Goal: Communication & Community: Share content

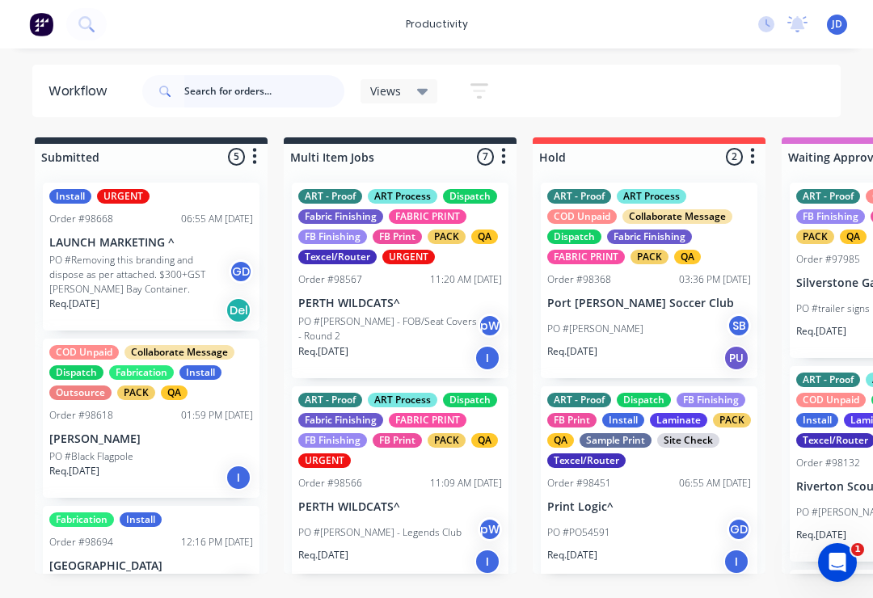
click at [203, 91] on input "text" at bounding box center [264, 91] width 160 height 32
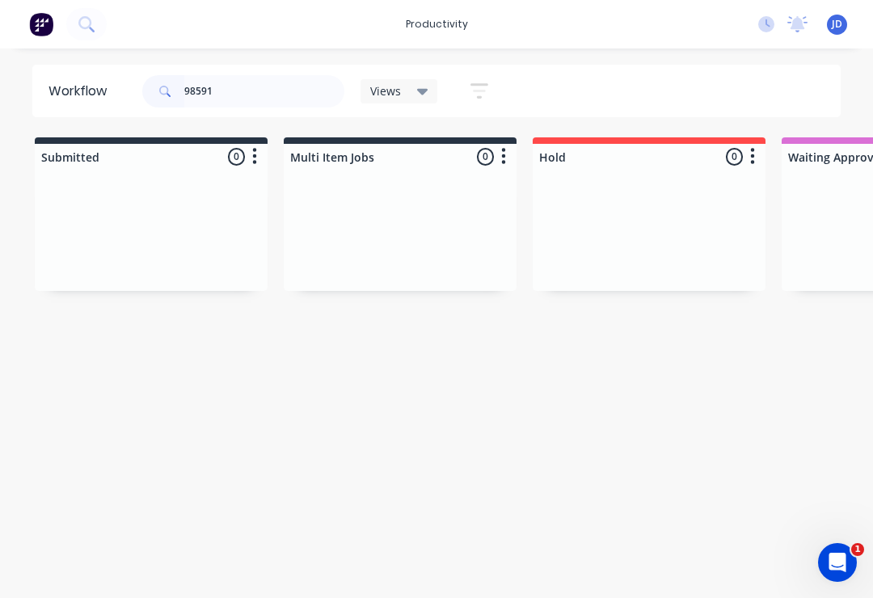
click at [259, 233] on div at bounding box center [151, 230] width 233 height 121
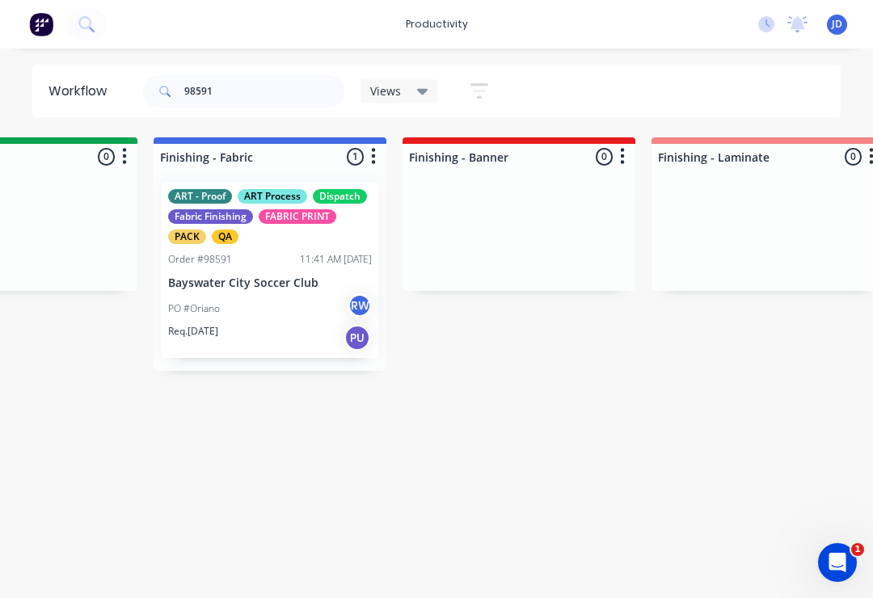
scroll to position [0, 2869]
click at [280, 272] on div "ART - Proof ART Process Dispatch Fabric Finishing FABRIC PRINT PACK QA Order #9…" at bounding box center [269, 270] width 217 height 175
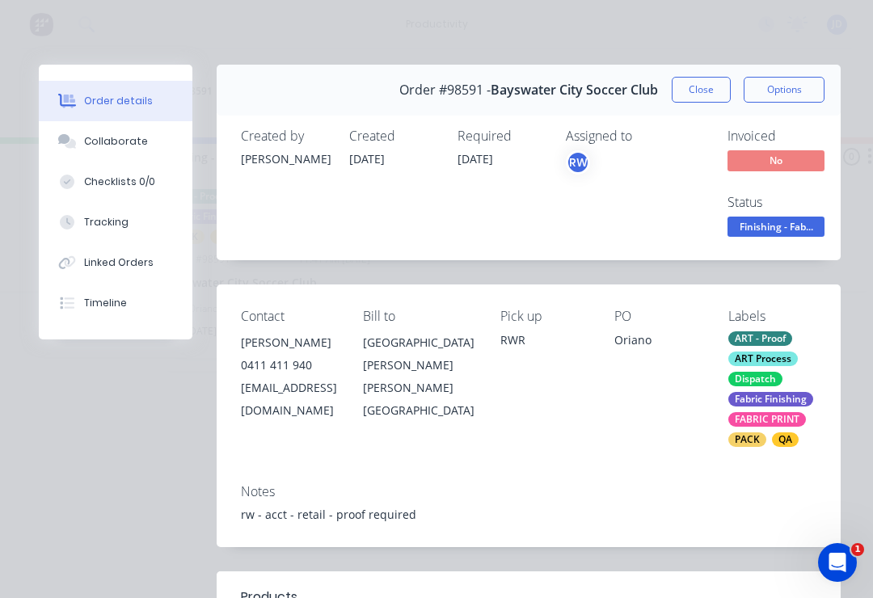
click at [123, 137] on div "Collaborate" at bounding box center [116, 141] width 64 height 15
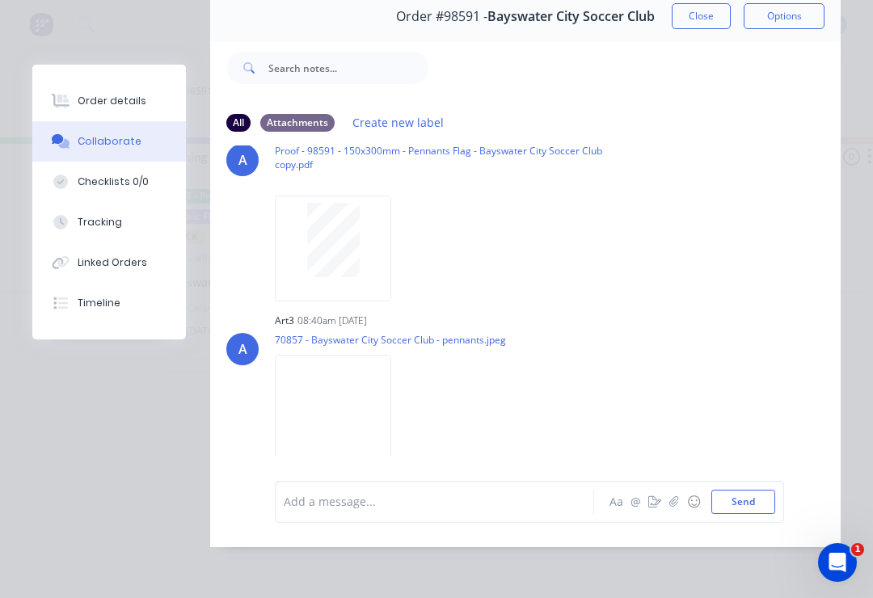
scroll to position [98, 0]
click at [364, 390] on img at bounding box center [333, 408] width 116 height 106
click at [669, 500] on button "button" at bounding box center [673, 501] width 19 height 19
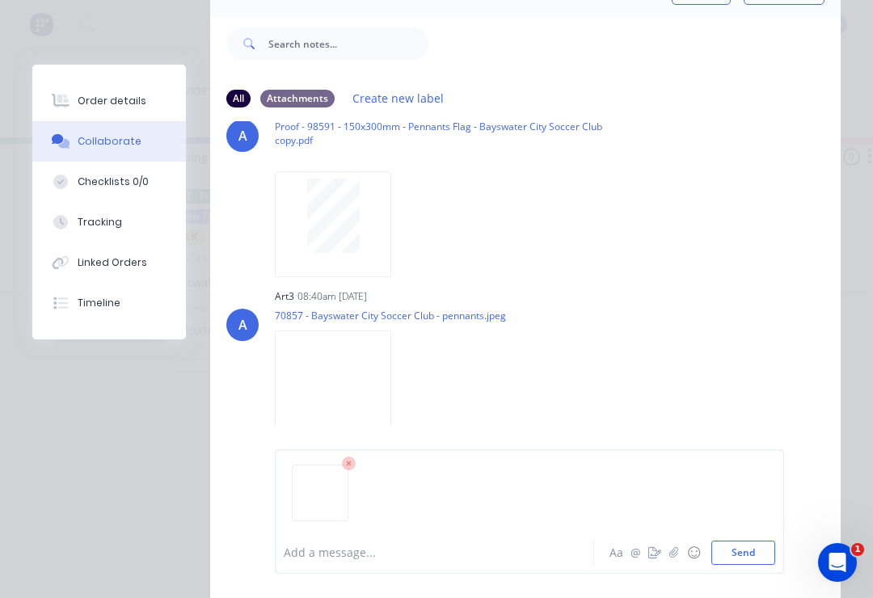
click at [747, 556] on button "Send" at bounding box center [743, 553] width 64 height 24
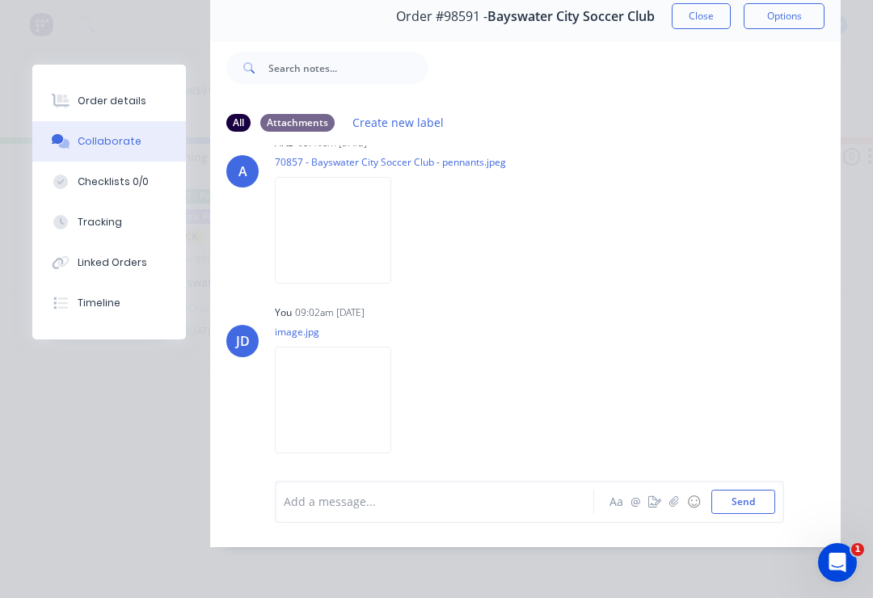
scroll to position [226, 0]
click at [346, 396] on img at bounding box center [333, 401] width 116 height 106
click at [350, 232] on img at bounding box center [333, 232] width 116 height 106
click at [352, 393] on img at bounding box center [333, 401] width 116 height 106
click at [330, 232] on img at bounding box center [333, 232] width 116 height 106
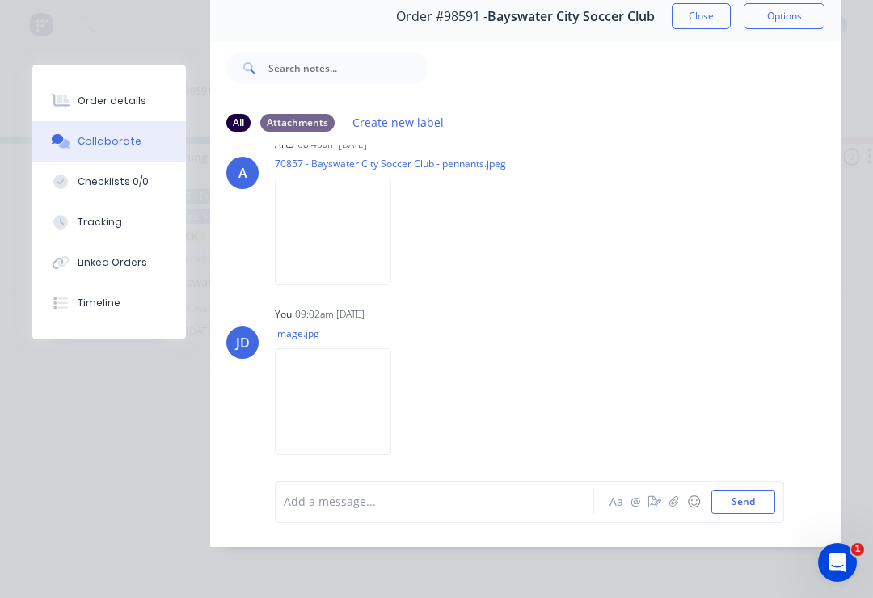
click at [345, 386] on img at bounding box center [333, 401] width 116 height 106
click at [360, 226] on img at bounding box center [333, 232] width 116 height 106
click at [356, 386] on img at bounding box center [333, 401] width 116 height 106
click at [347, 217] on img at bounding box center [333, 232] width 116 height 106
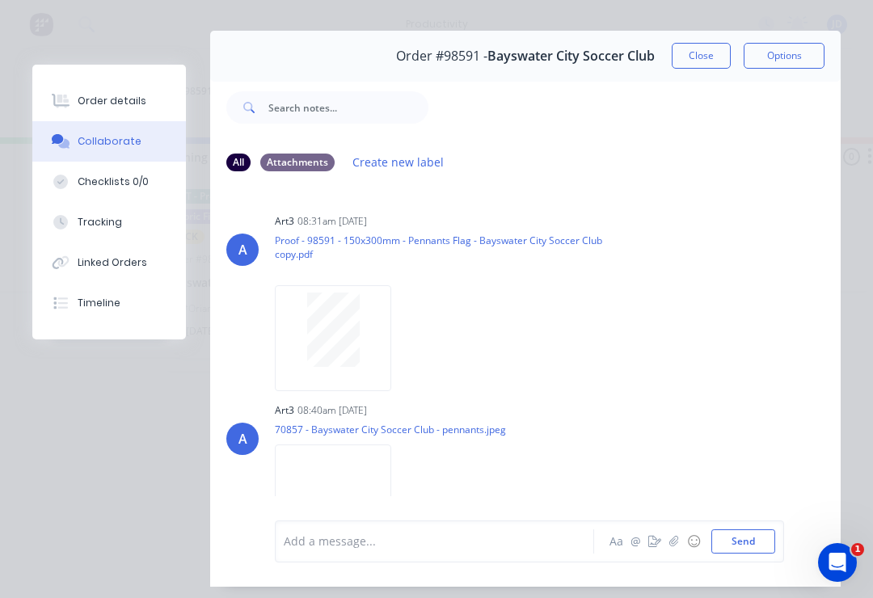
scroll to position [0, 0]
click at [706, 50] on button "Close" at bounding box center [701, 56] width 59 height 26
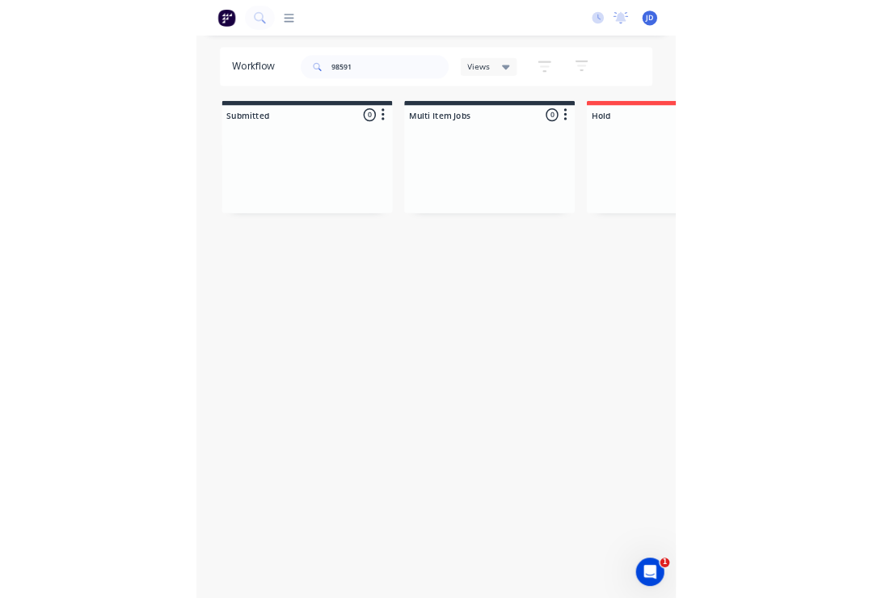
scroll to position [0, 3919]
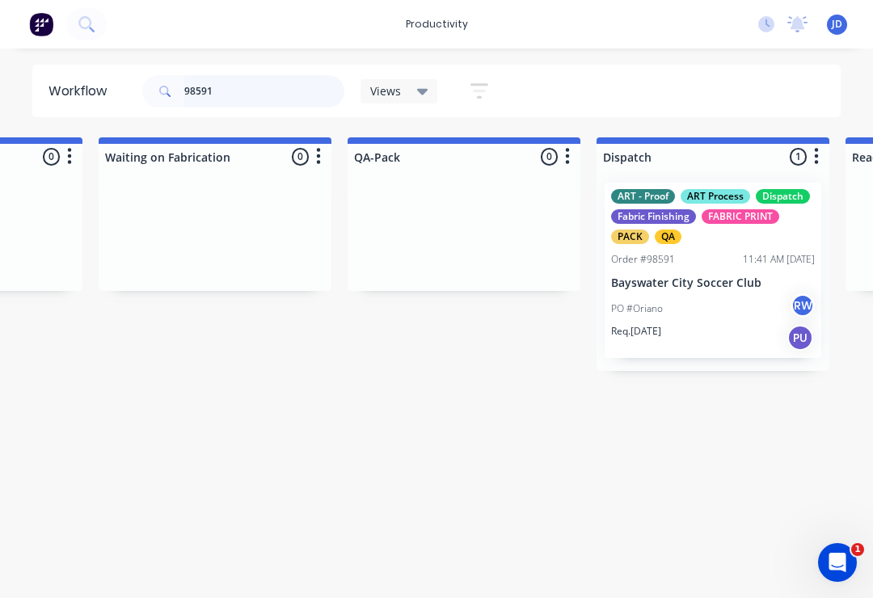
click at [234, 97] on input "98591" at bounding box center [264, 91] width 160 height 32
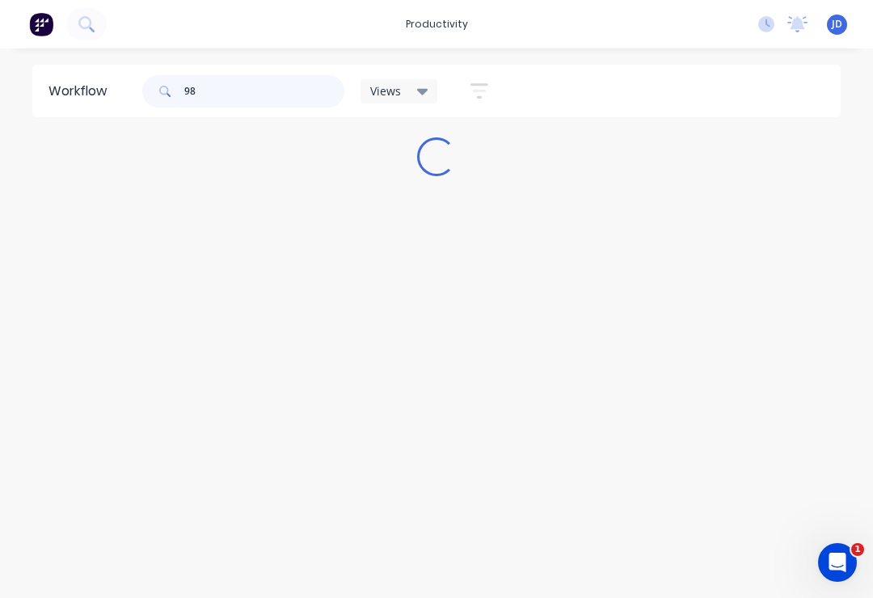
scroll to position [0, 0]
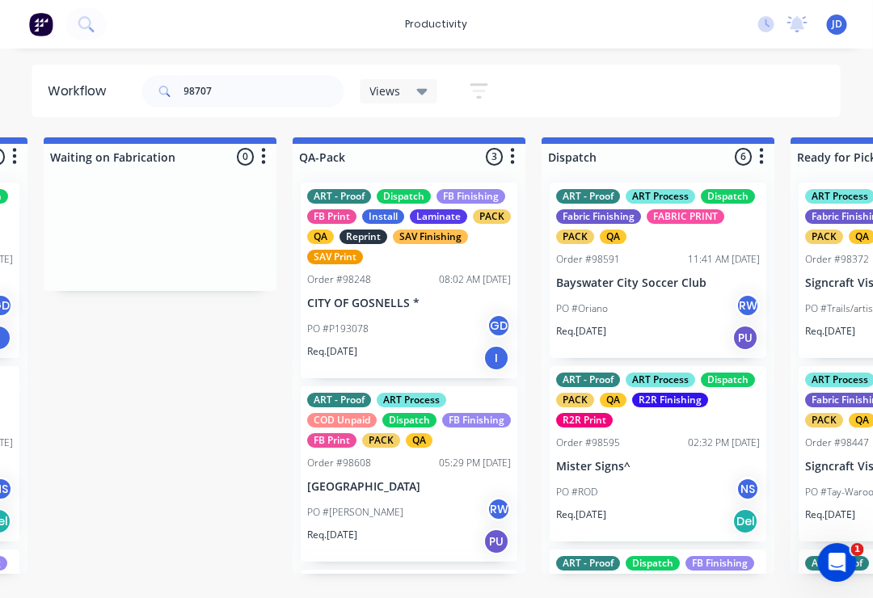
scroll to position [0, 3976]
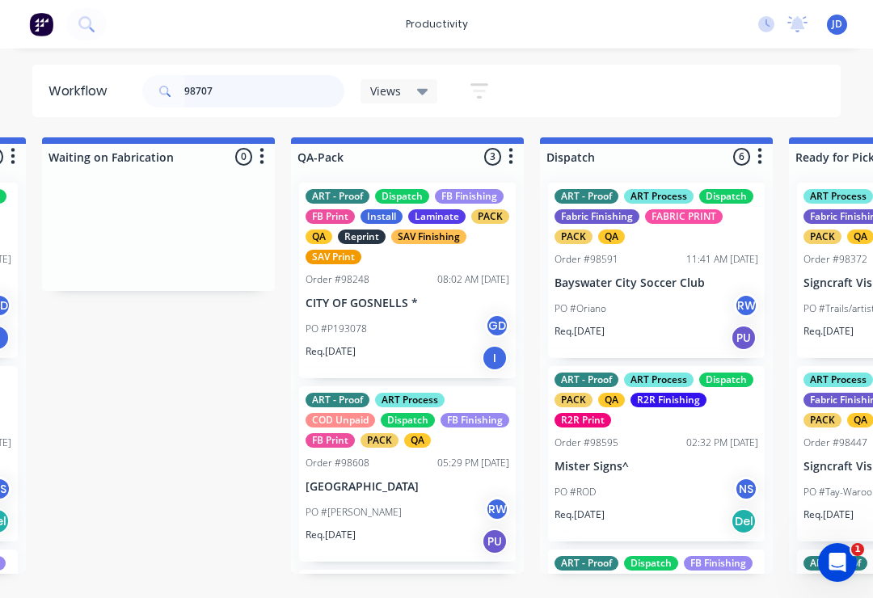
click at [249, 96] on input "98707" at bounding box center [264, 91] width 160 height 32
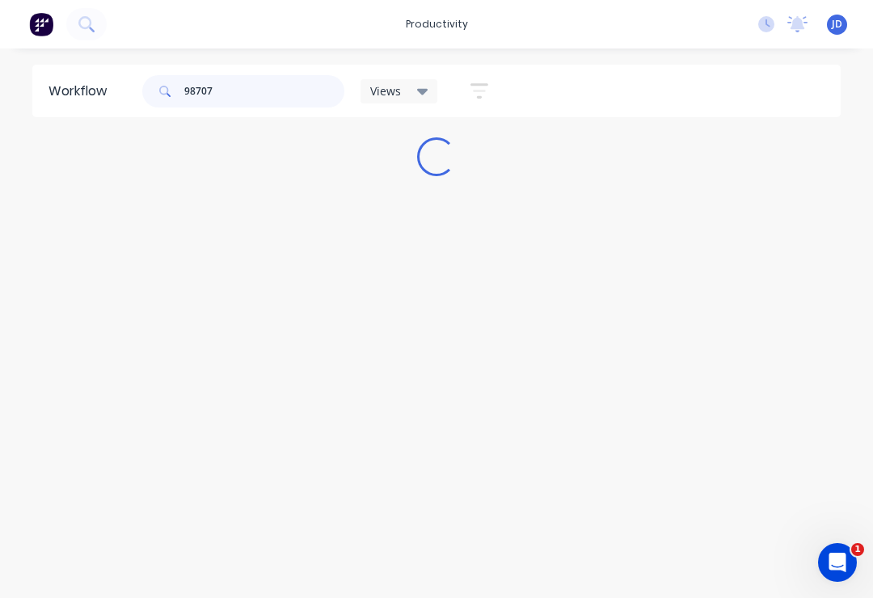
scroll to position [0, 0]
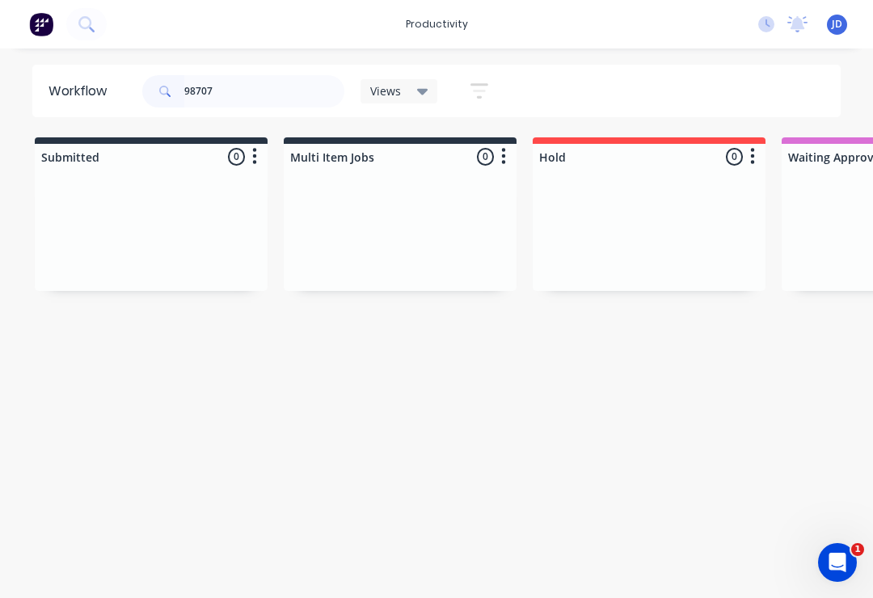
click at [266, 228] on div at bounding box center [151, 230] width 233 height 121
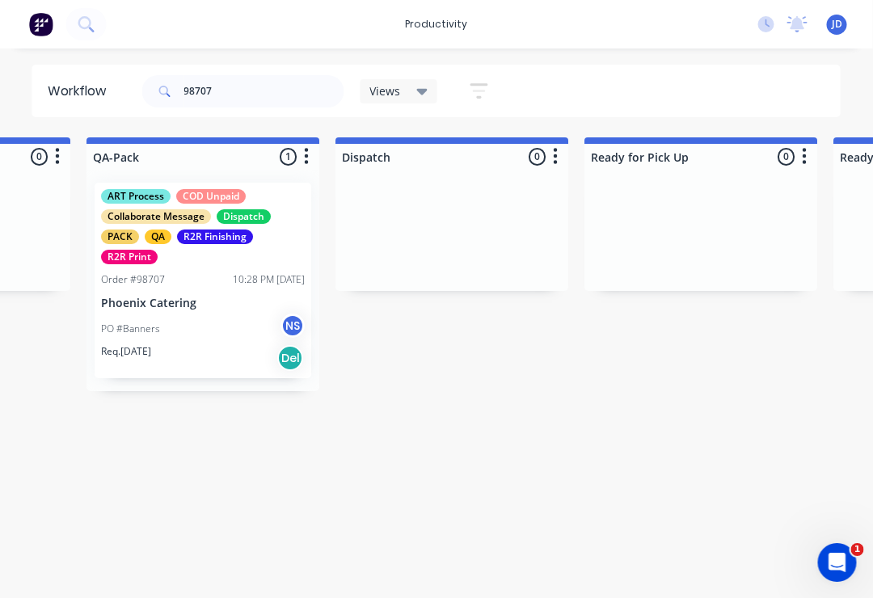
scroll to position [0, 4182]
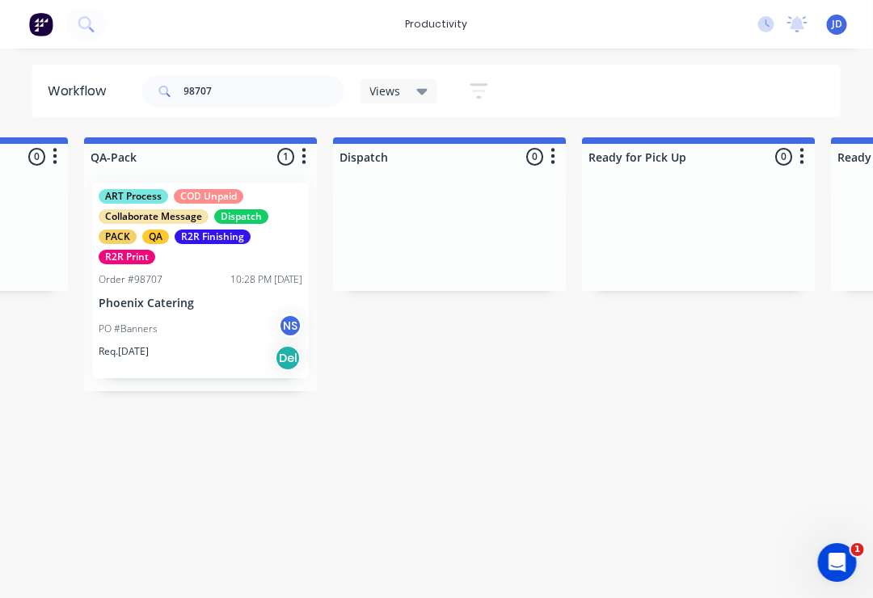
click at [210, 299] on p "Phoenix Catering" at bounding box center [201, 304] width 204 height 14
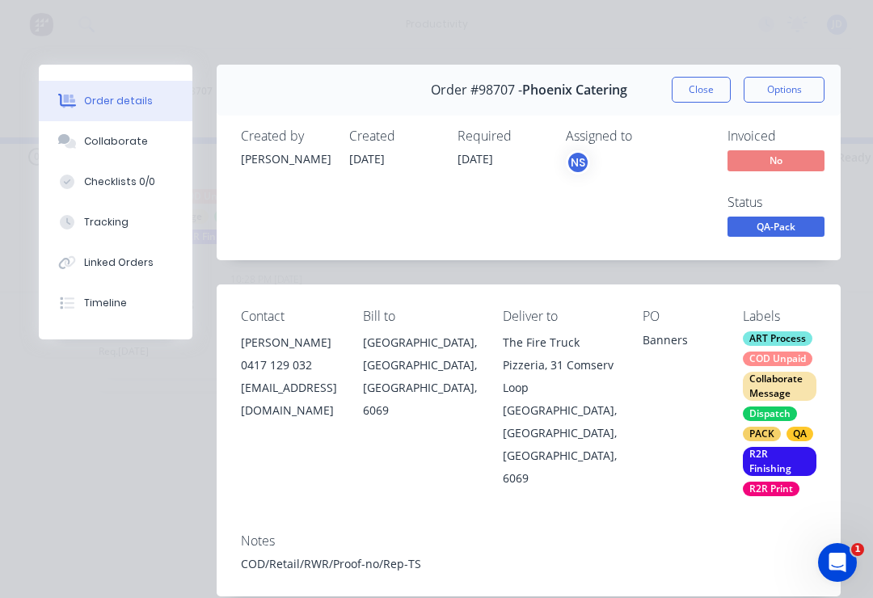
click at [118, 133] on button "Collaborate" at bounding box center [116, 141] width 154 height 40
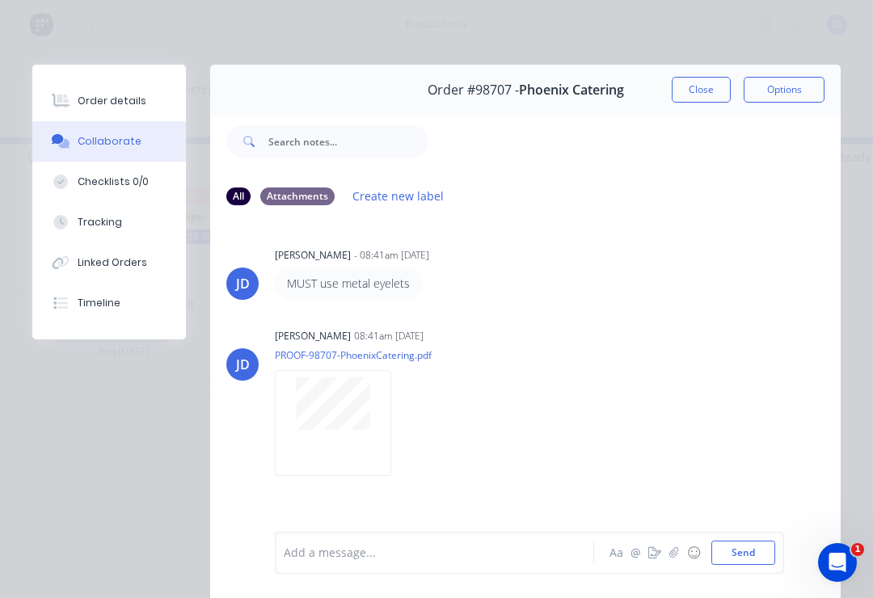
click at [677, 554] on icon "button" at bounding box center [674, 552] width 10 height 11
click at [772, 547] on button "Send" at bounding box center [743, 553] width 64 height 24
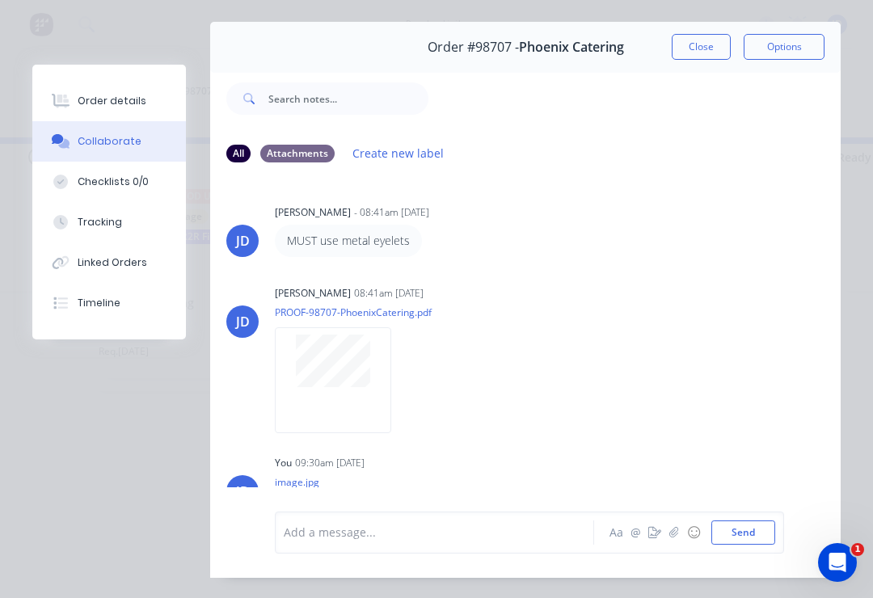
scroll to position [0, 0]
click at [706, 48] on button "Close" at bounding box center [701, 47] width 59 height 26
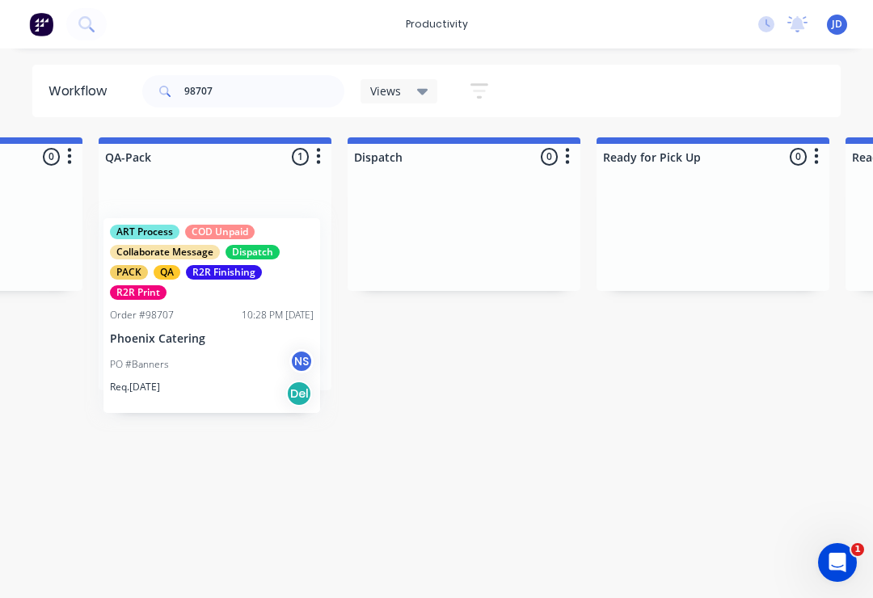
scroll to position [0, 4167]
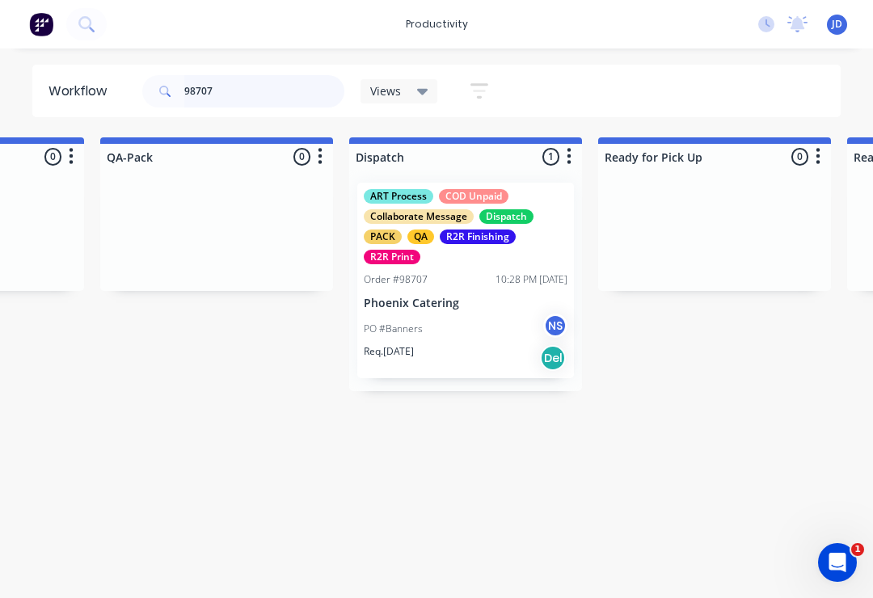
click at [238, 92] on input "98707" at bounding box center [264, 91] width 160 height 32
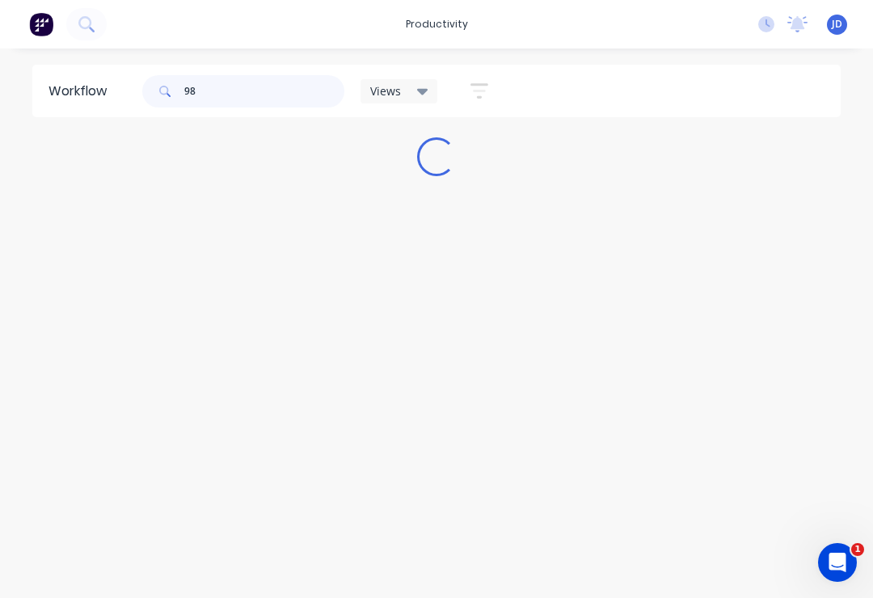
scroll to position [0, 0]
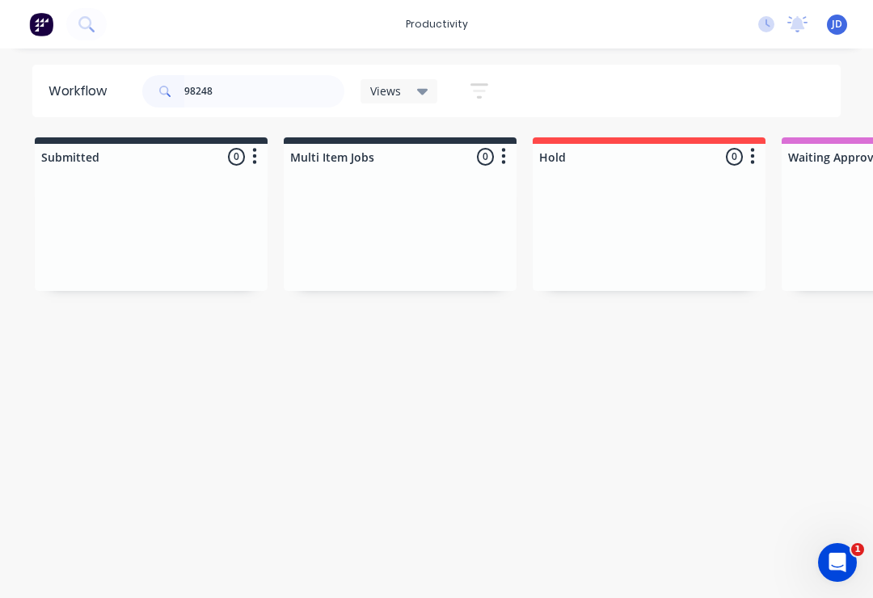
click at [266, 215] on div at bounding box center [151, 230] width 233 height 121
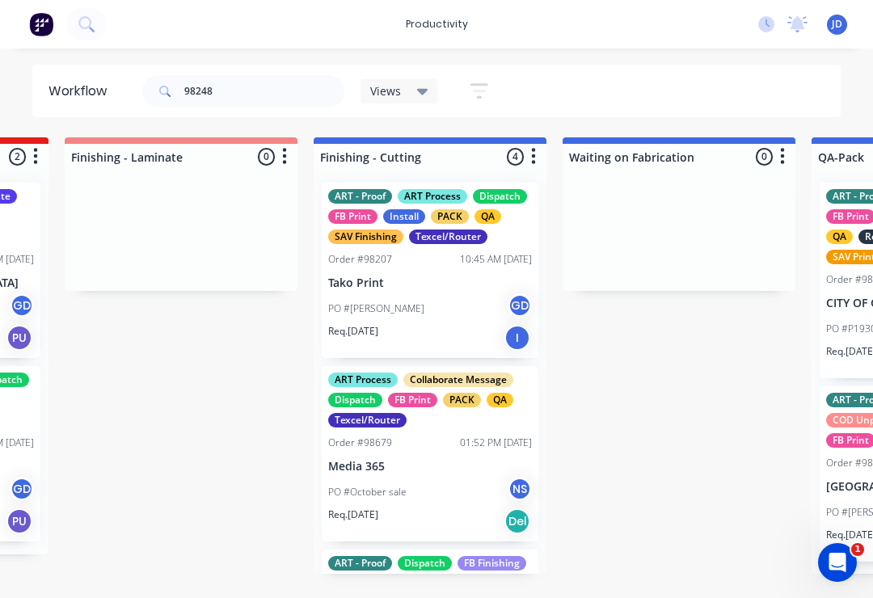
scroll to position [0, 3463]
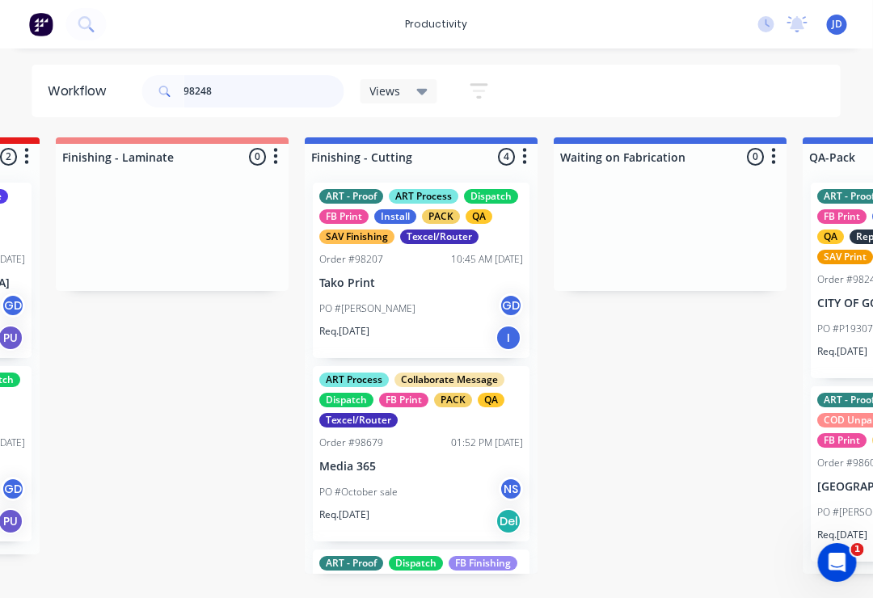
click at [243, 98] on input "98248" at bounding box center [264, 91] width 160 height 32
type input "98248"
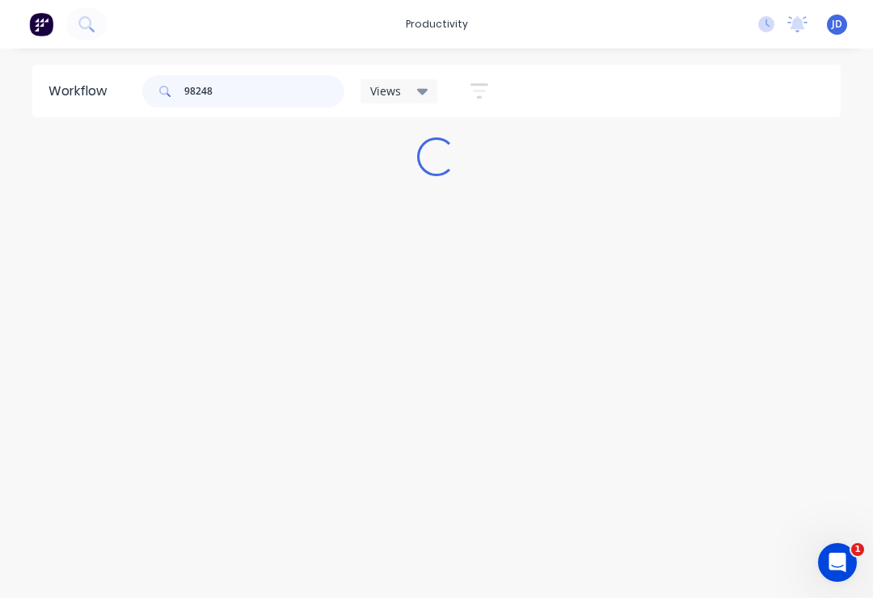
scroll to position [0, 0]
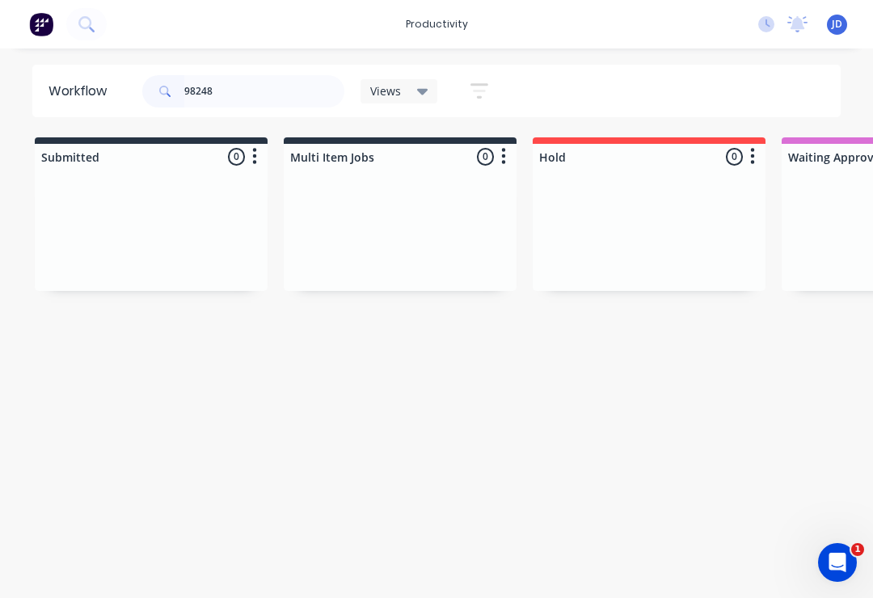
click at [267, 234] on div at bounding box center [151, 230] width 233 height 121
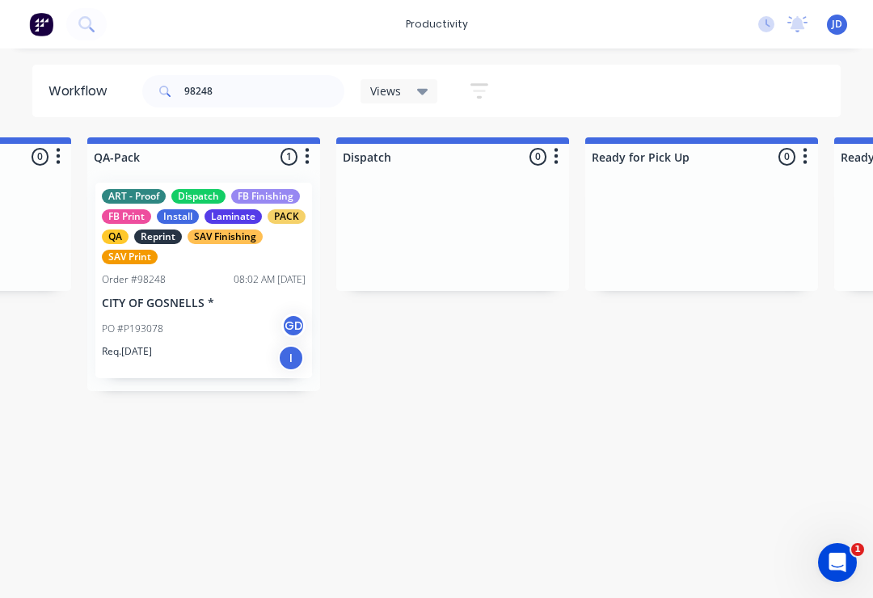
scroll to position [0, 4180]
click at [213, 291] on div "ART - Proof Dispatch FB Finishing FB Print Install Laminate PACK QA Reprint SAV…" at bounding box center [203, 281] width 217 height 196
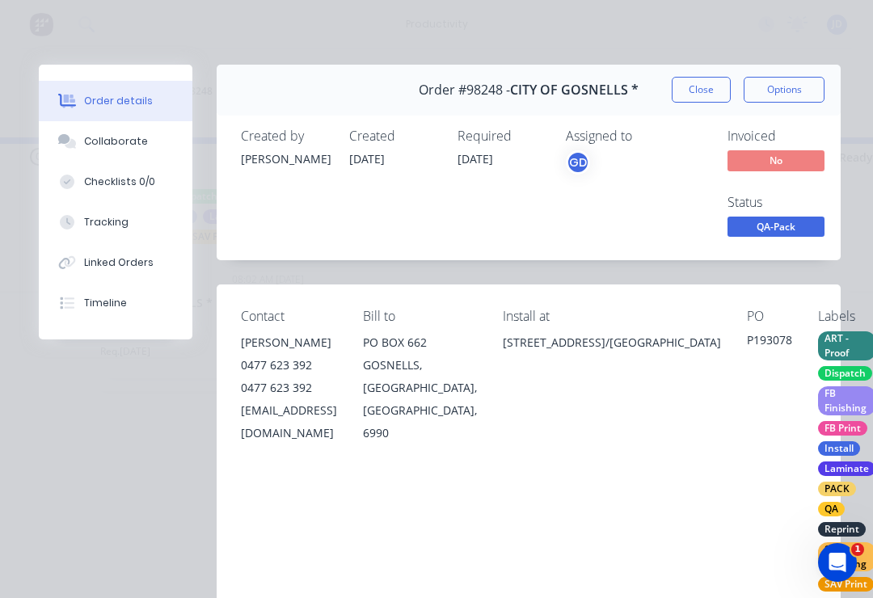
click at [127, 145] on div "Collaborate" at bounding box center [116, 141] width 64 height 15
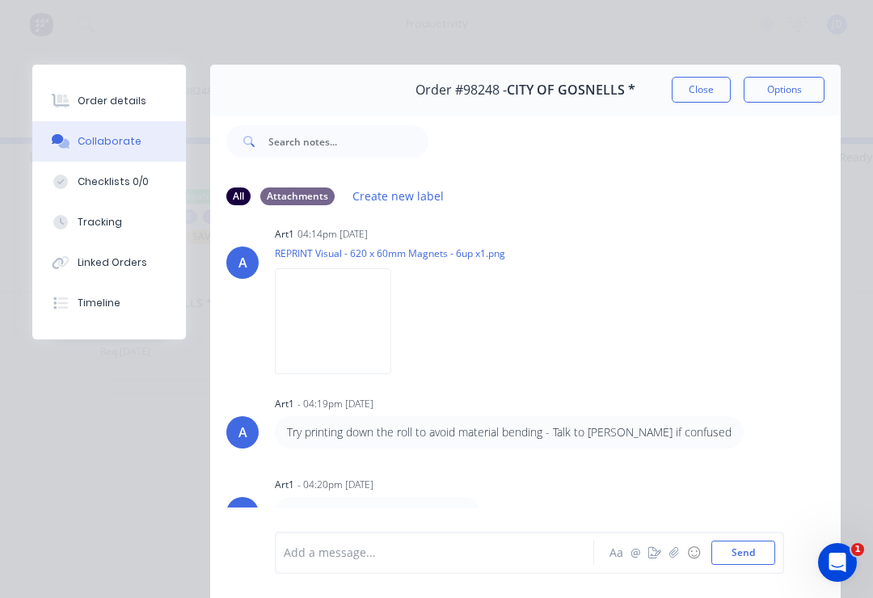
scroll to position [530, 0]
click at [672, 555] on icon "button" at bounding box center [674, 552] width 10 height 11
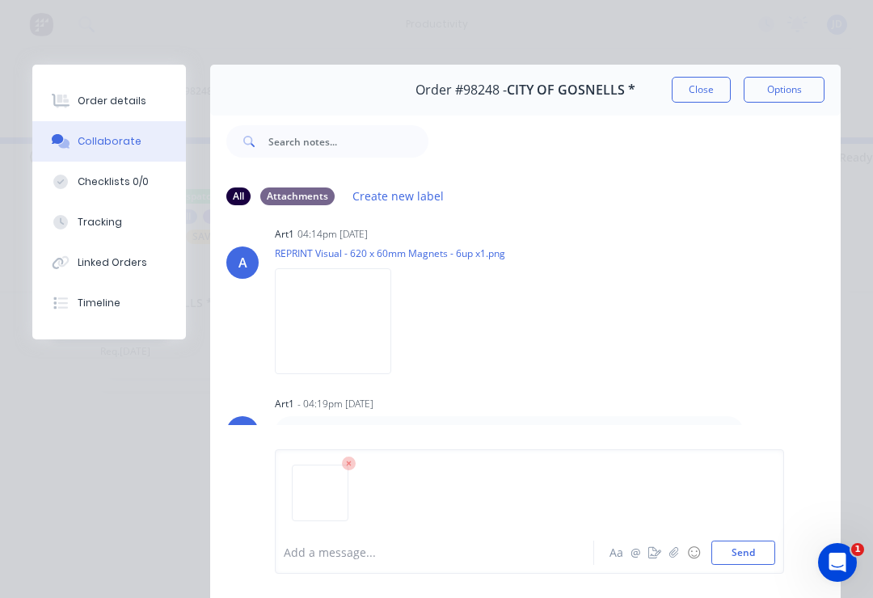
click at [774, 549] on button "Send" at bounding box center [743, 553] width 64 height 24
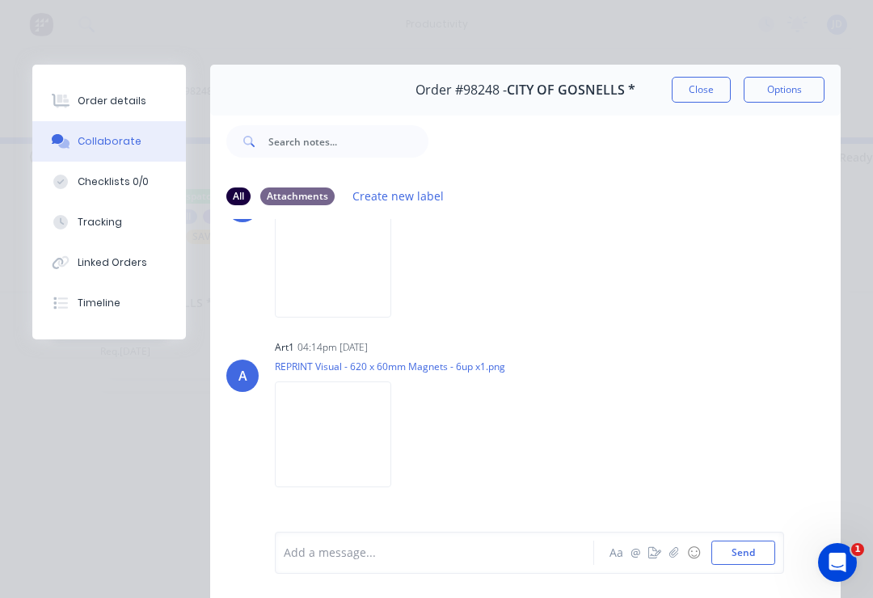
scroll to position [414, 0]
click at [366, 292] on img at bounding box center [333, 268] width 116 height 106
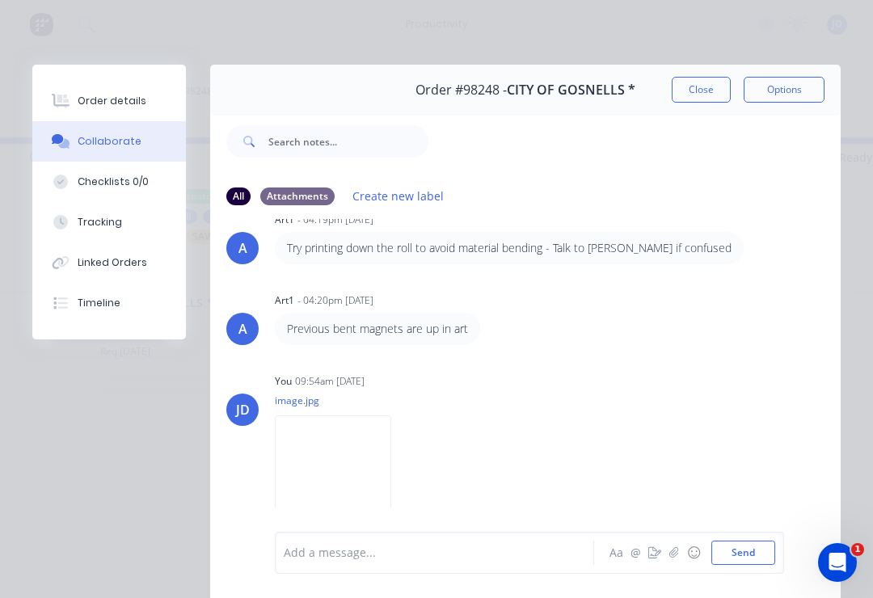
scroll to position [727, 0]
click at [374, 469] on img at bounding box center [333, 468] width 116 height 106
click at [695, 91] on button "Close" at bounding box center [701, 90] width 59 height 26
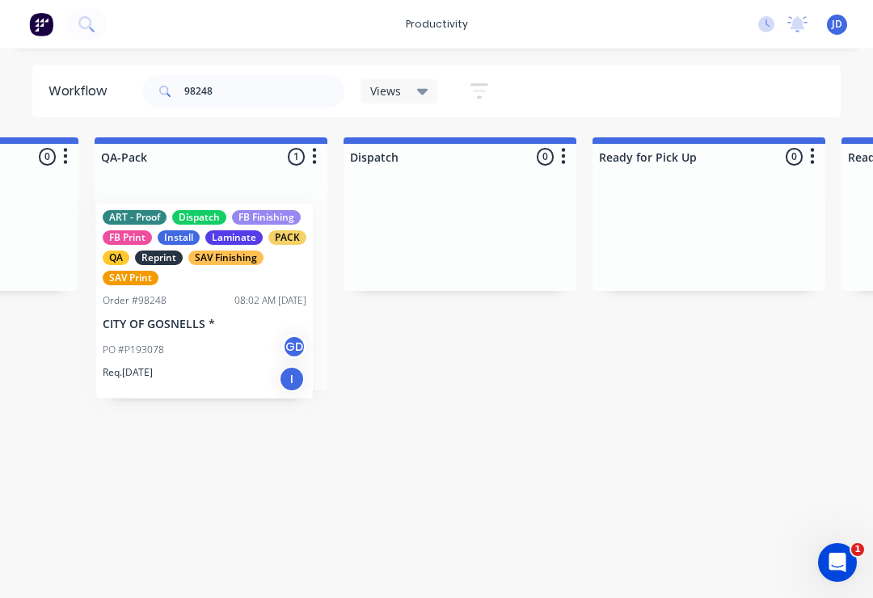
scroll to position [0, 4168]
